Goal: Use online tool/utility: Utilize a website feature to perform a specific function

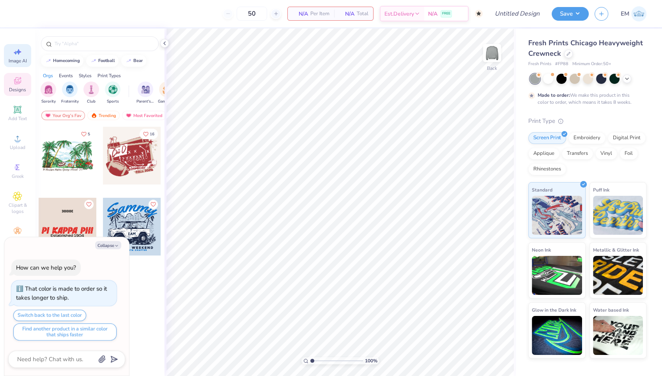
click at [18, 50] on icon at bounding box center [17, 51] width 9 height 9
type textarea "x"
select select "4"
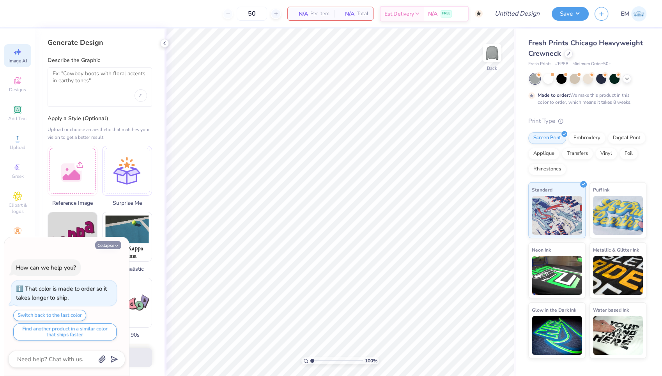
click at [113, 246] on button "Collapse" at bounding box center [108, 245] width 26 height 8
type textarea "x"
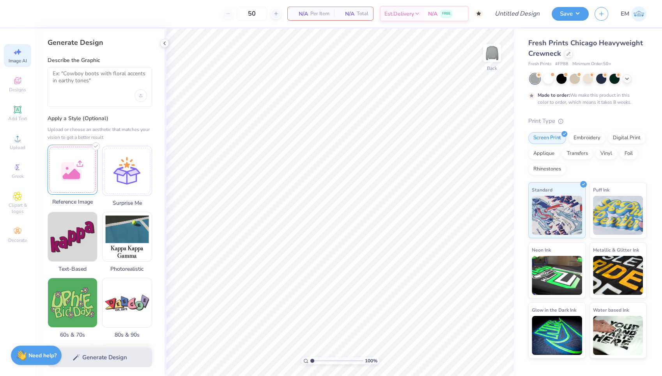
click at [77, 167] on div at bounding box center [73, 170] width 50 height 50
click at [81, 80] on textarea at bounding box center [100, 79] width 94 height 19
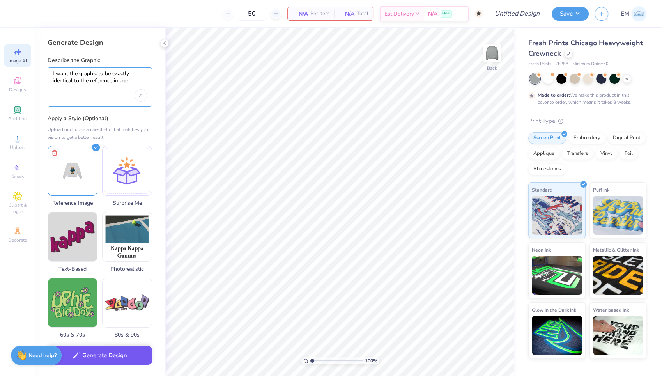
type textarea "I want the graphic to be exactly identical to the reference image"
click at [98, 355] on button "Generate Design" at bounding box center [100, 355] width 104 height 19
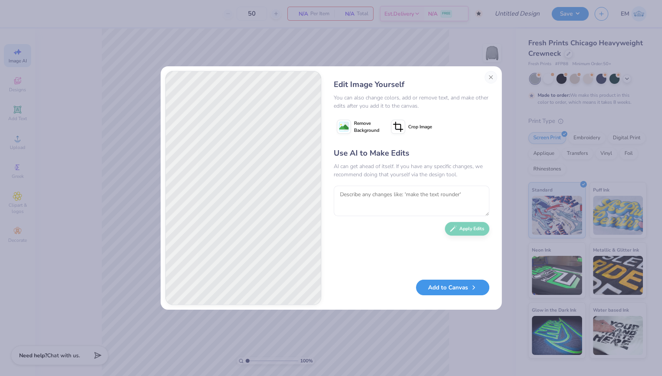
click at [430, 288] on button "Add to Canvas" at bounding box center [452, 287] width 73 height 16
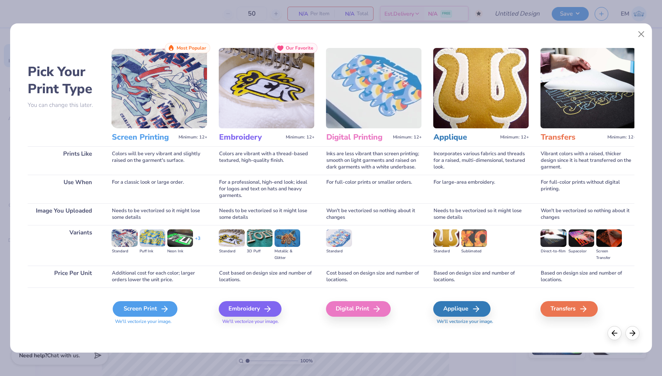
click at [149, 308] on div "Screen Print" at bounding box center [145, 309] width 65 height 16
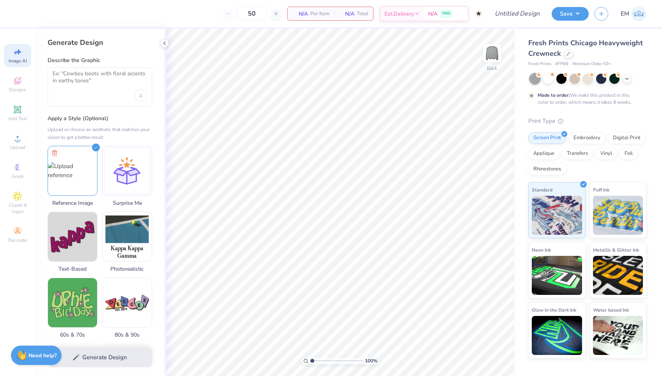
select select "4"
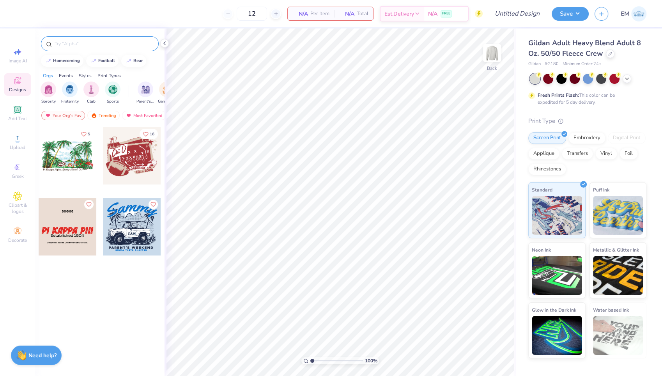
click at [81, 39] on div at bounding box center [100, 43] width 118 height 15
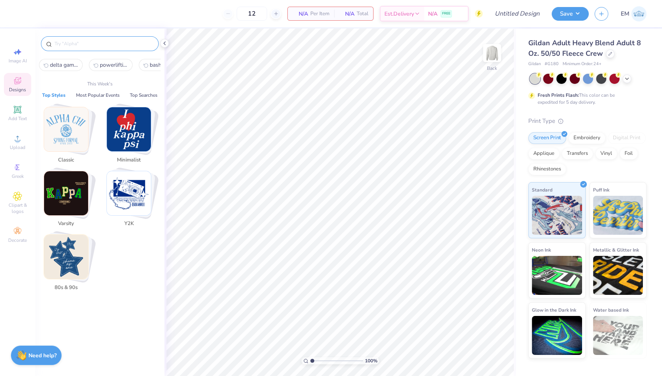
click at [81, 47] on input "text" at bounding box center [104, 44] width 100 height 8
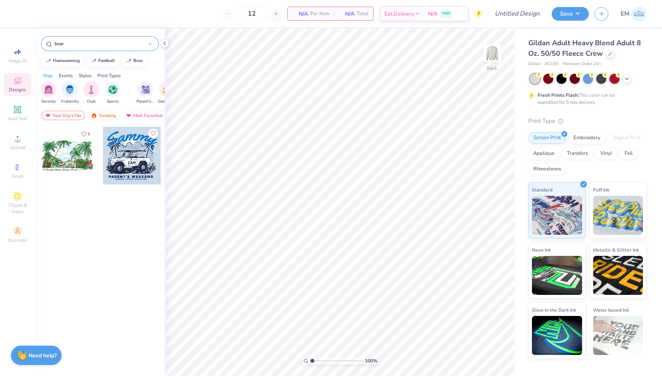
click at [120, 44] on input "bear" at bounding box center [101, 44] width 95 height 8
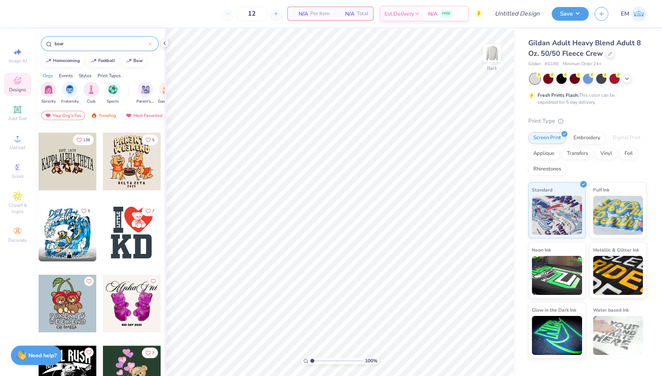
scroll to position [352, 0]
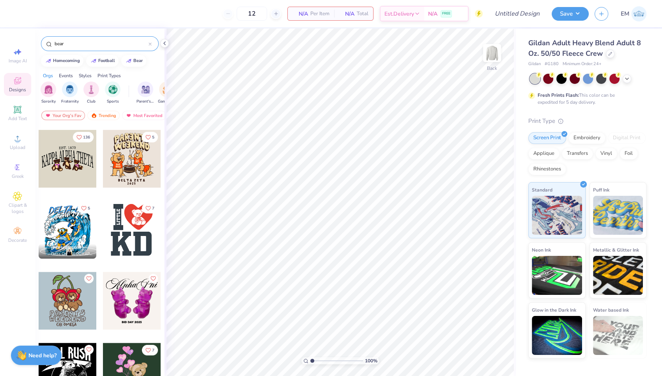
click at [66, 47] on input "bear" at bounding box center [101, 44] width 95 height 8
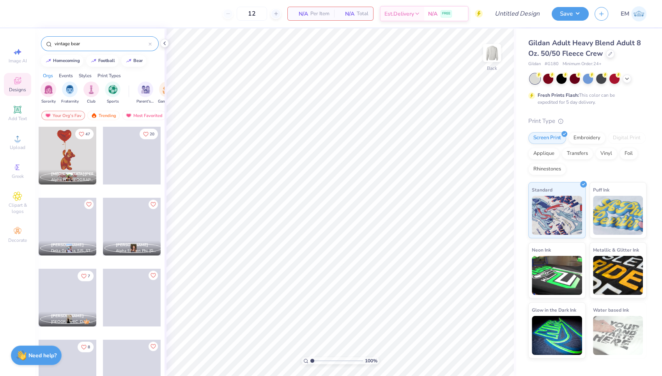
type input "vintage bear"
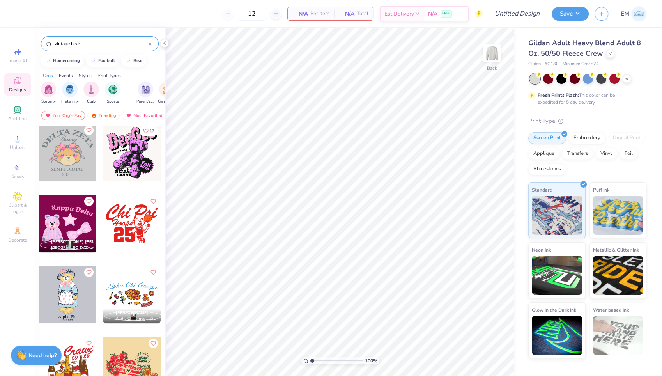
scroll to position [359, 0]
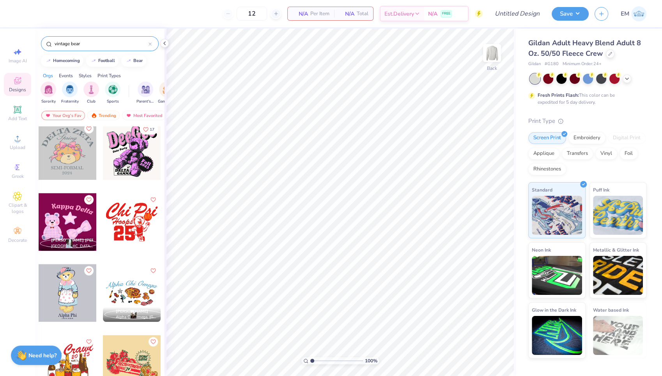
click at [149, 43] on icon at bounding box center [150, 43] width 3 height 3
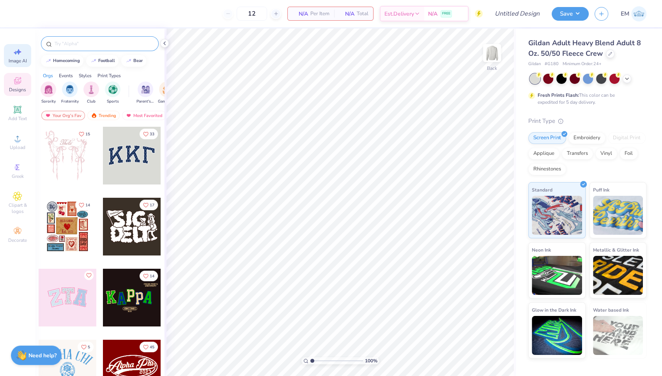
click at [18, 53] on icon at bounding box center [17, 51] width 9 height 9
select select "4"
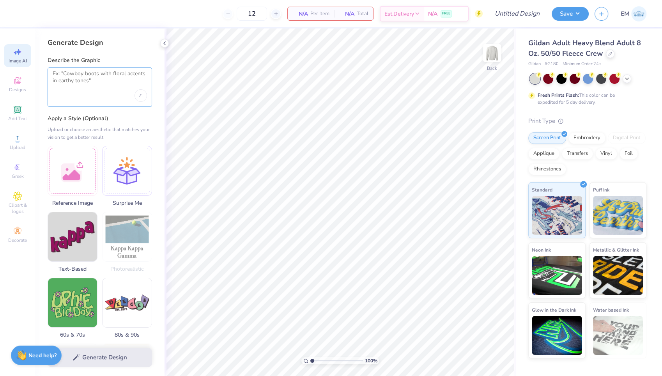
click at [93, 71] on textarea at bounding box center [100, 79] width 94 height 19
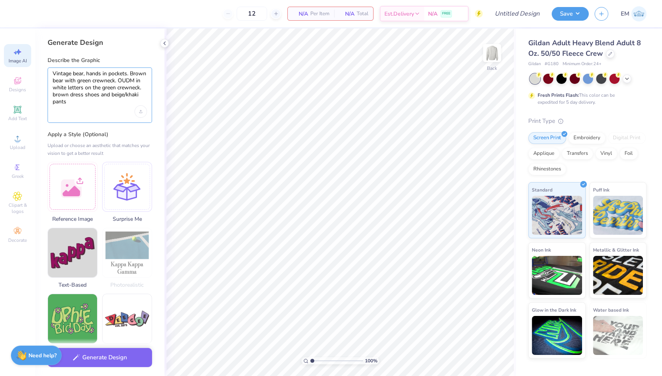
click at [118, 103] on textarea "Vintage bear, hands in pockets. Brown bear with green crewneck. OUDM in white l…" at bounding box center [100, 87] width 94 height 35
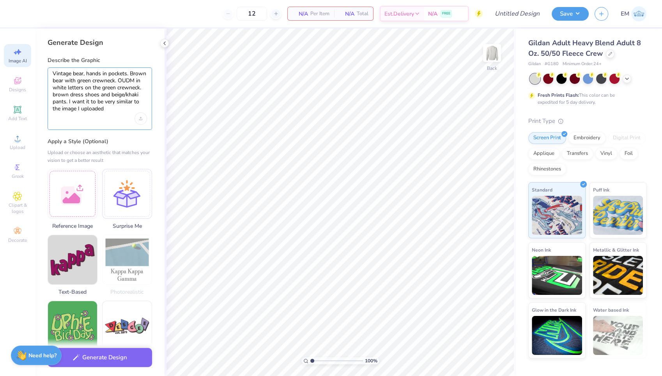
click at [60, 106] on textarea "Vintage bear, hands in pockets. Brown bear with green crewneck. OUDM in white l…" at bounding box center [100, 91] width 94 height 42
click at [134, 111] on textarea "Vintage bear, hands in pockets. Brown bear with green crewneck. OUDM in white l…" at bounding box center [100, 91] width 94 height 42
type textarea "Vintage bear, hands in pockets. Brown bear with green crewneck. OUDM in white l…"
click at [82, 189] on div at bounding box center [73, 193] width 50 height 50
click at [143, 121] on div "Upload image" at bounding box center [140, 118] width 12 height 12
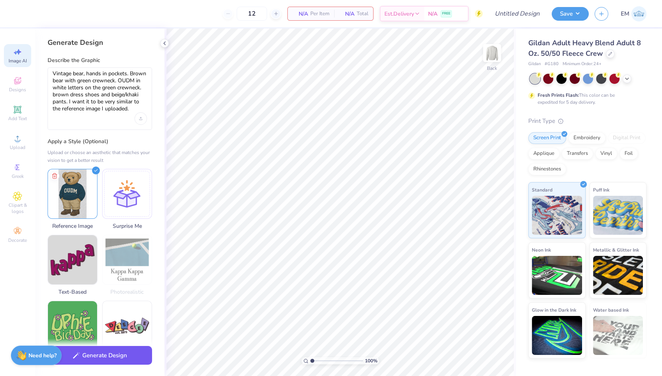
click at [97, 358] on button "Generate Design" at bounding box center [100, 355] width 104 height 19
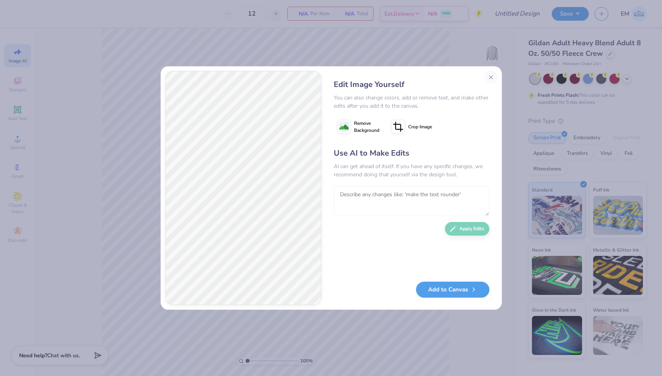
click at [390, 203] on textarea at bounding box center [412, 201] width 156 height 30
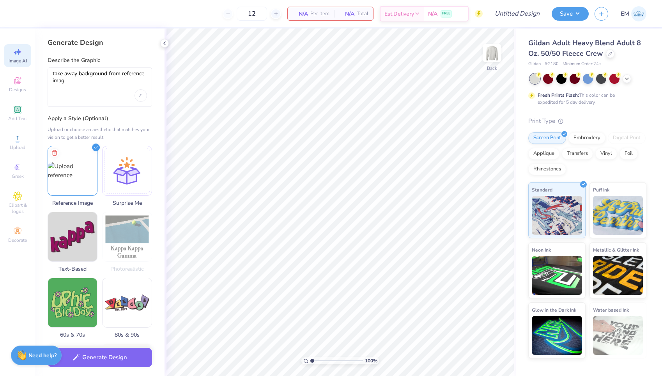
select select "4"
type textarea "take away background from reference image"
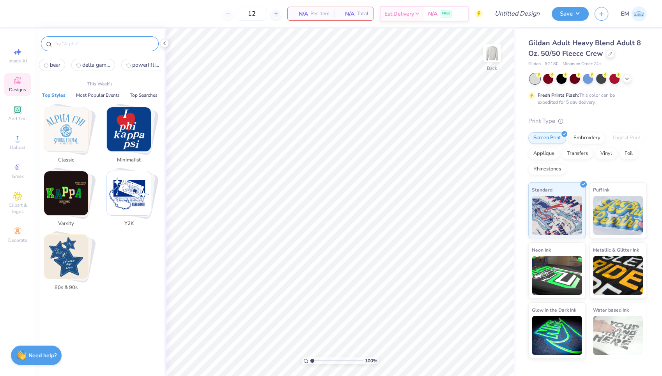
click at [118, 45] on input "text" at bounding box center [104, 44] width 100 height 8
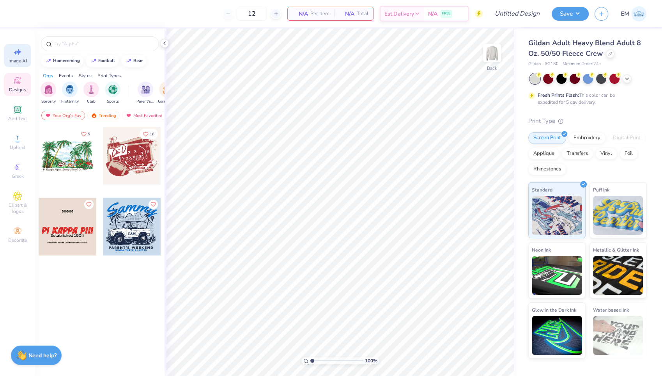
click at [17, 51] on icon at bounding box center [17, 51] width 9 height 9
select select "4"
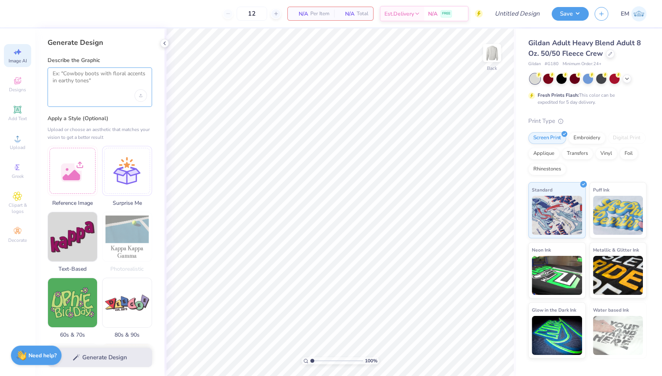
click at [89, 83] on textarea at bounding box center [100, 79] width 94 height 19
click at [84, 162] on div at bounding box center [73, 170] width 50 height 50
click at [109, 65] on div "Describe the Graphic" at bounding box center [100, 82] width 104 height 50
click at [110, 76] on textarea at bounding box center [100, 79] width 94 height 19
click at [142, 95] on icon "Upload image" at bounding box center [140, 95] width 3 height 3
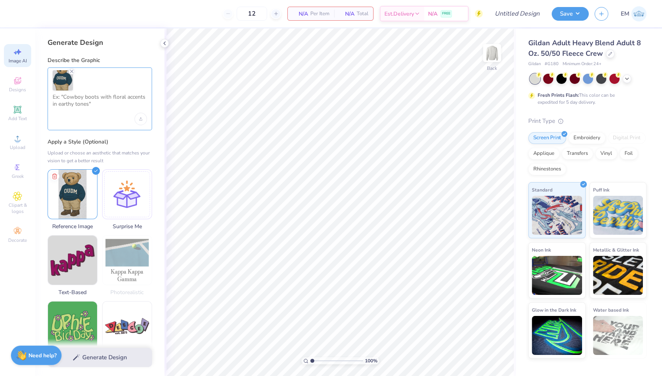
click at [83, 99] on textarea at bounding box center [100, 103] width 94 height 19
click at [55, 173] on icon at bounding box center [55, 174] width 4 height 5
click at [73, 105] on textarea at bounding box center [100, 103] width 94 height 19
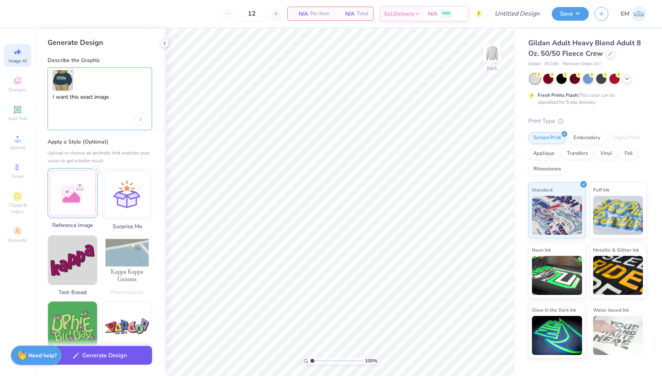
type textarea "I want this exact image"
click at [113, 358] on button "Generate Design" at bounding box center [100, 355] width 104 height 19
